Goal: Task Accomplishment & Management: Manage account settings

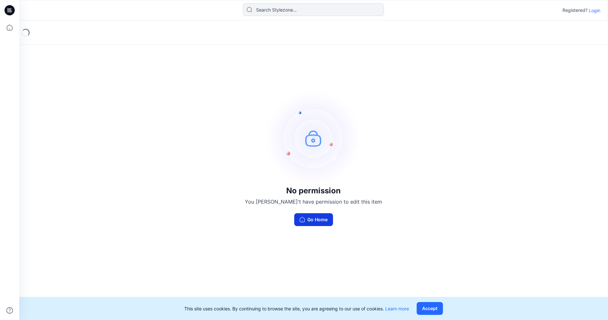
click at [311, 218] on button "Go Home" at bounding box center [313, 219] width 39 height 13
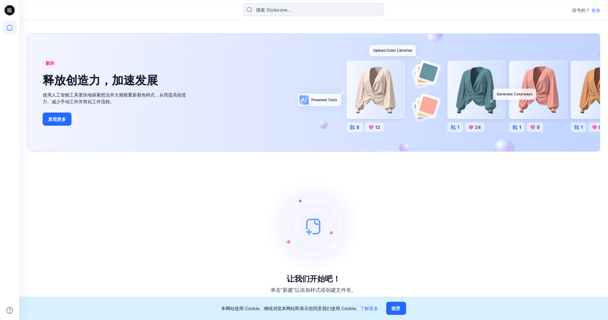
click at [596, 10] on font "登录" at bounding box center [595, 10] width 9 height 5
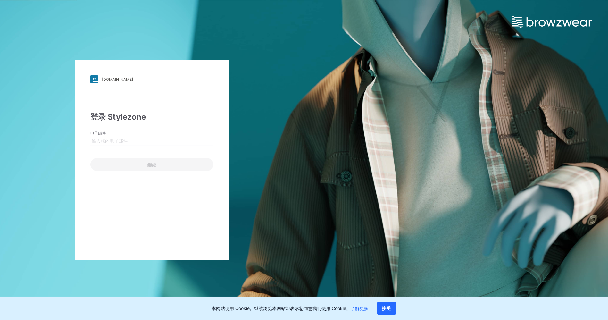
click at [122, 139] on input "电子邮件" at bounding box center [151, 141] width 123 height 10
type input "[EMAIL_ADDRESS][DOMAIN_NAME]"
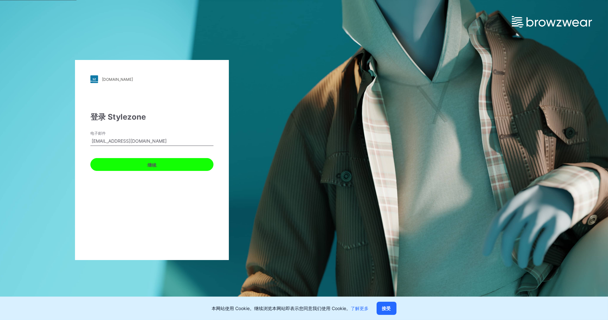
click at [154, 163] on font "继续" at bounding box center [151, 164] width 9 height 5
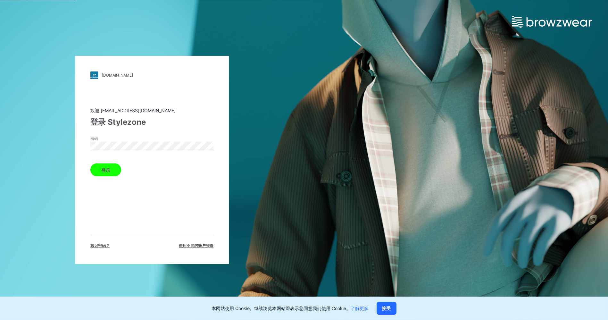
click at [100, 170] on button "登录" at bounding box center [105, 169] width 31 height 13
